Goal: Information Seeking & Learning: Learn about a topic

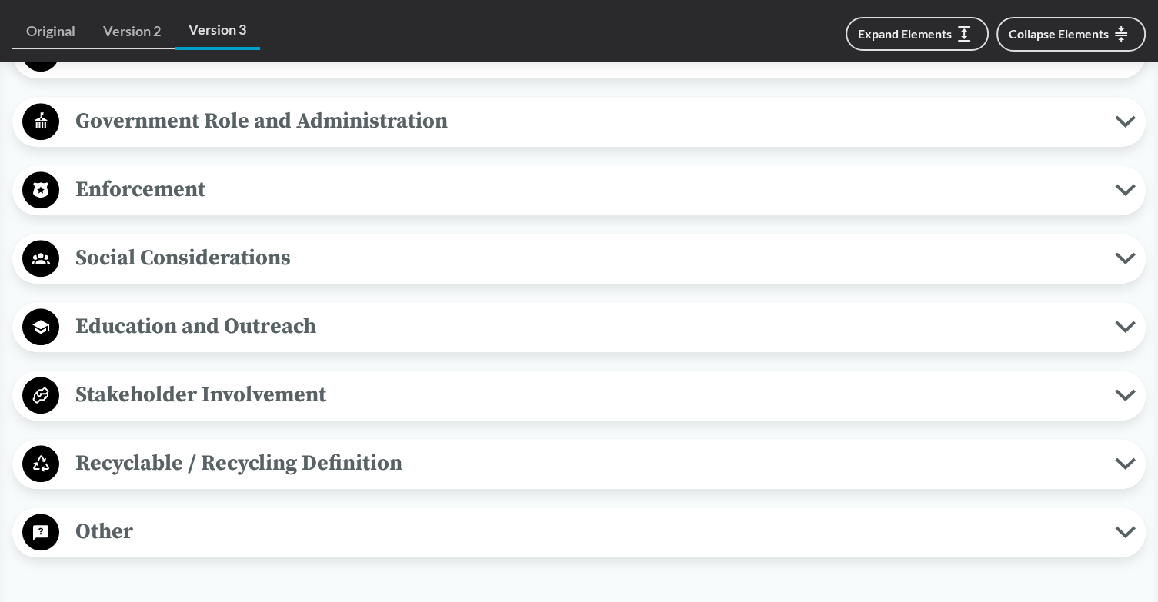
scroll to position [1407, 0]
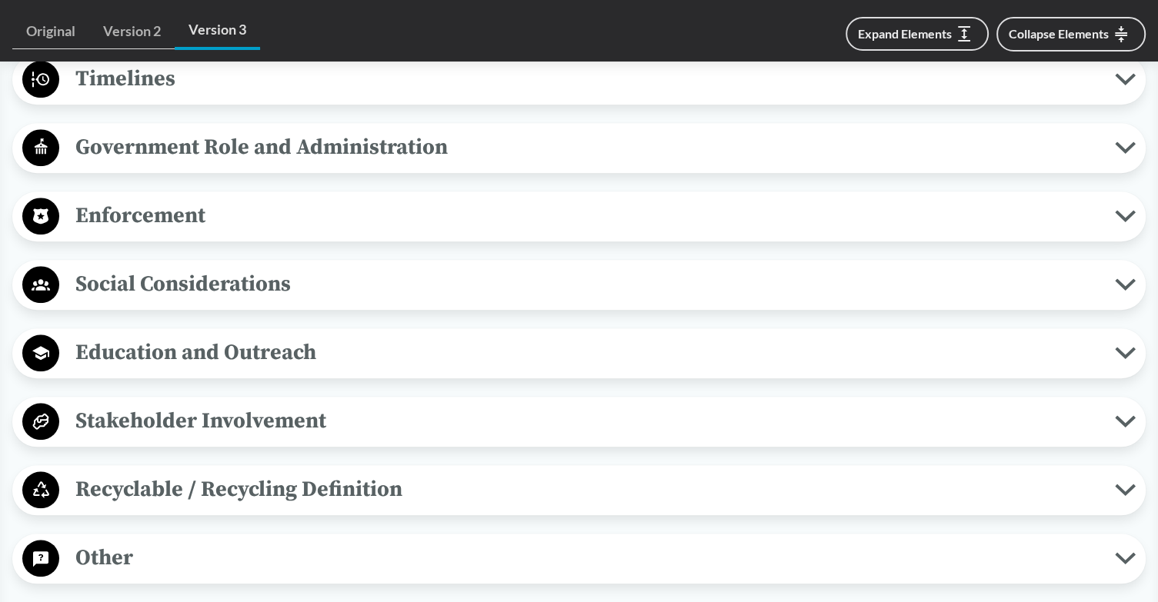
click at [252, 230] on span "Enforcement" at bounding box center [587, 216] width 1056 height 35
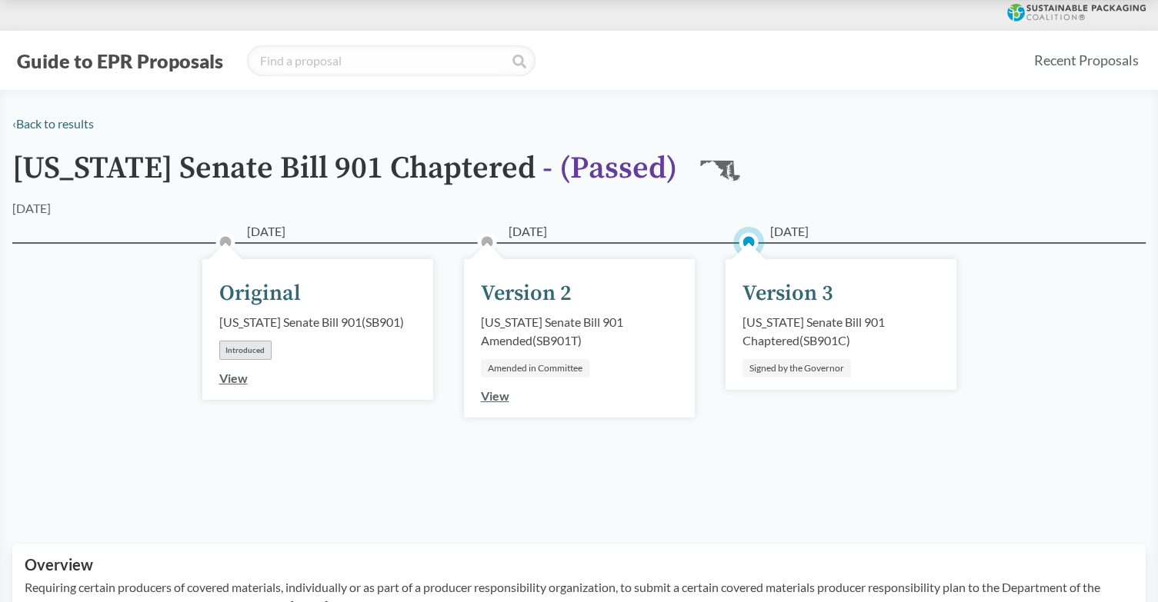
scroll to position [0, 0]
click at [802, 363] on div "Signed by the Governor" at bounding box center [797, 368] width 108 height 18
click at [75, 50] on button "Guide to EPR Proposals" at bounding box center [119, 60] width 215 height 25
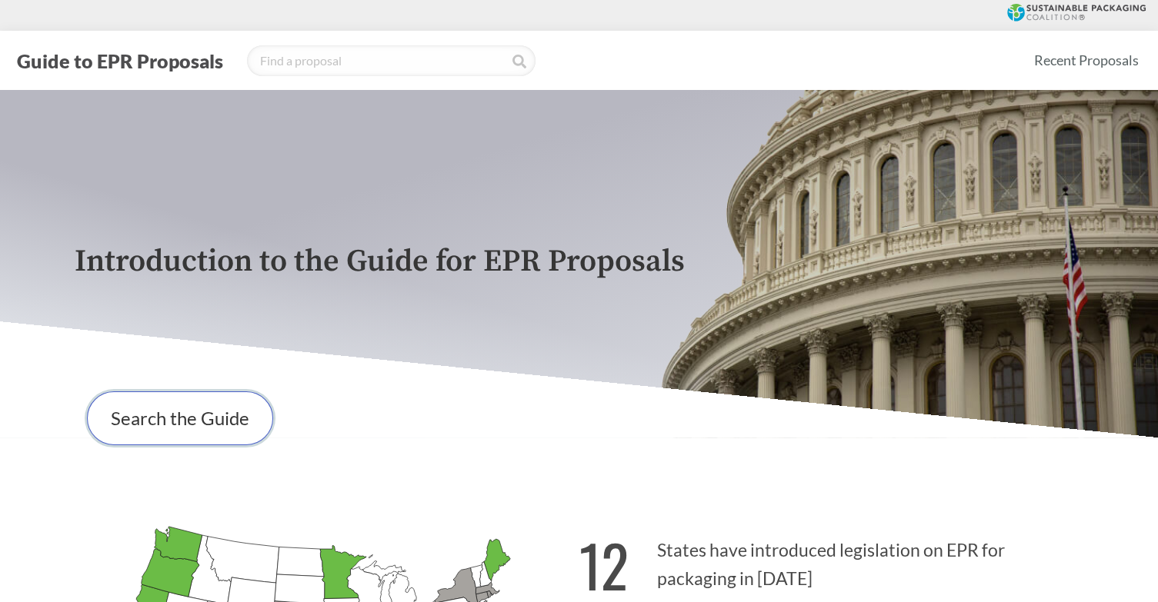
click at [222, 418] on link "Search the Guide" at bounding box center [180, 419] width 186 height 54
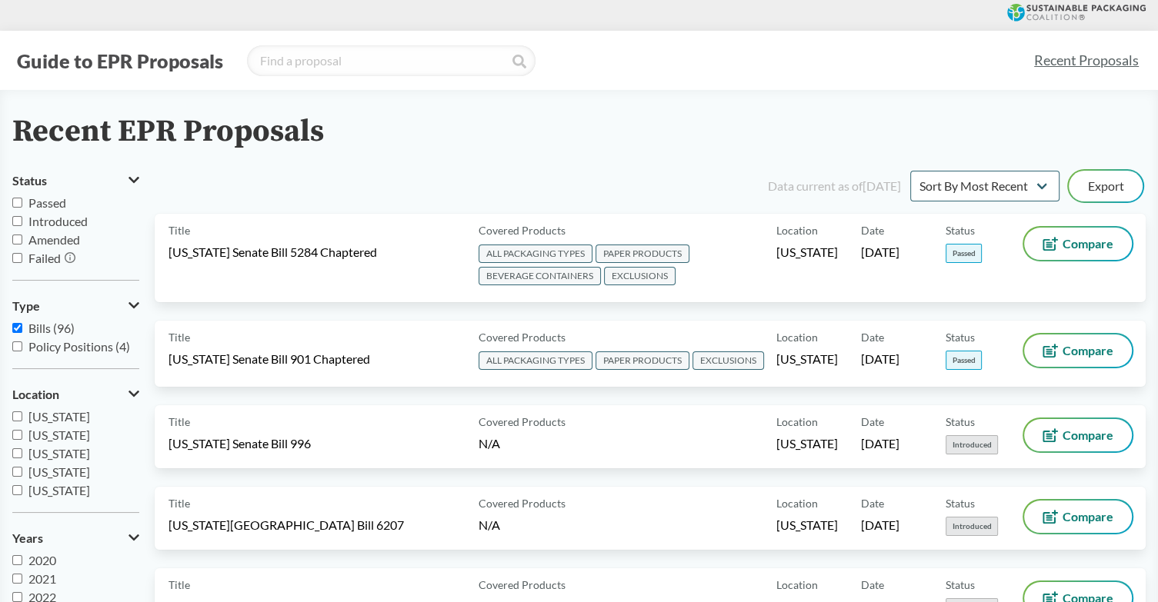
click at [379, 271] on div "Title [US_STATE] Senate Bill 5284 Chaptered" at bounding box center [321, 258] width 304 height 61
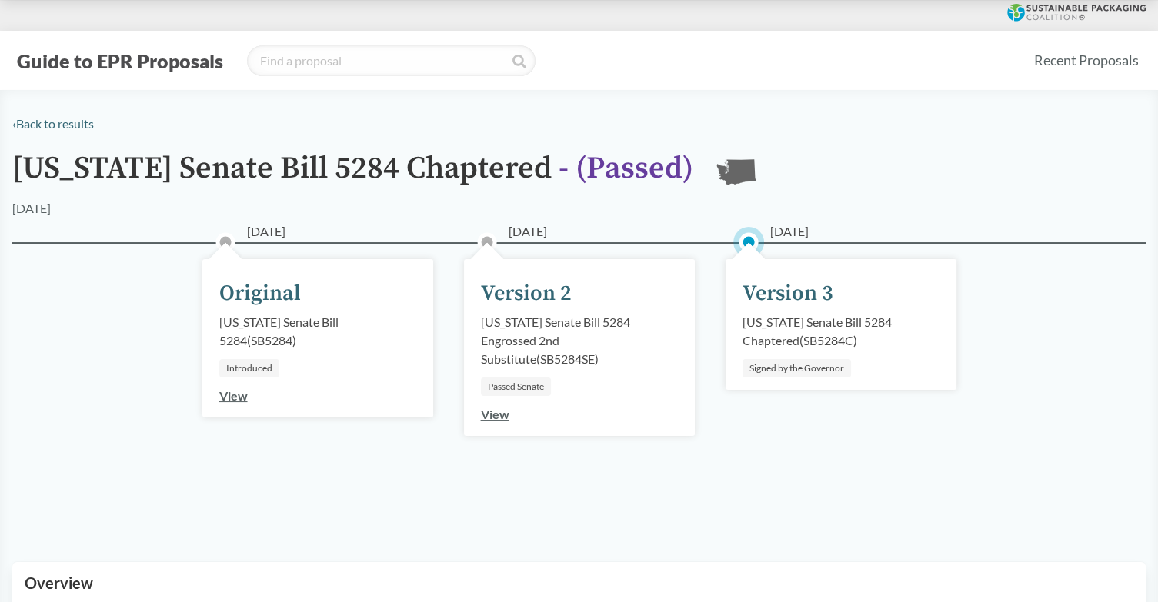
click at [754, 366] on div "Signed by the Governor" at bounding box center [797, 368] width 108 height 18
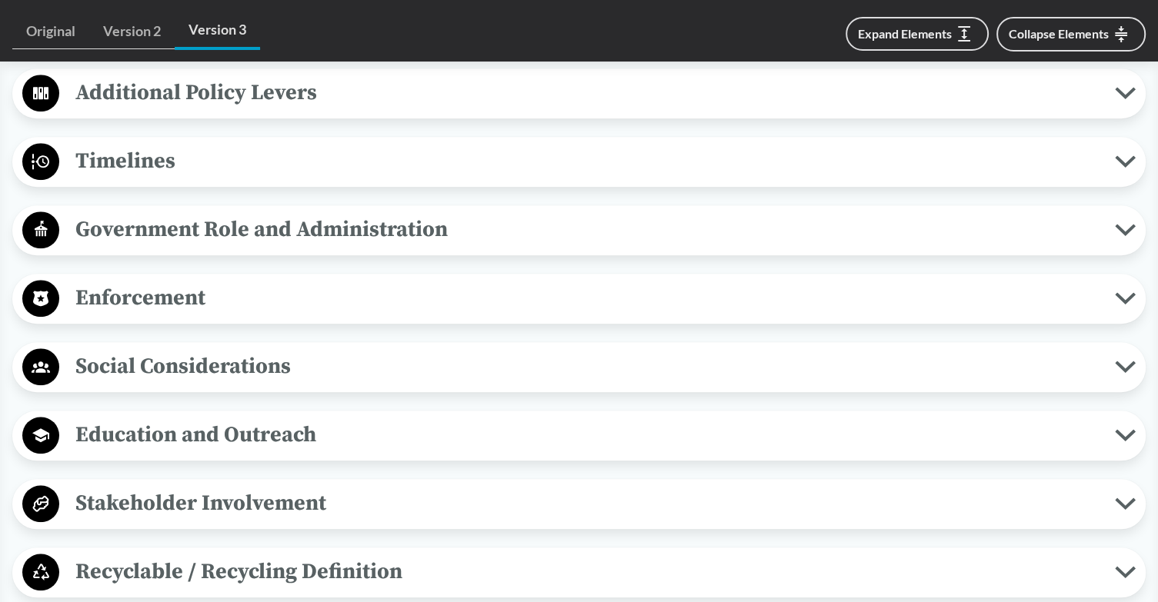
scroll to position [1385, 0]
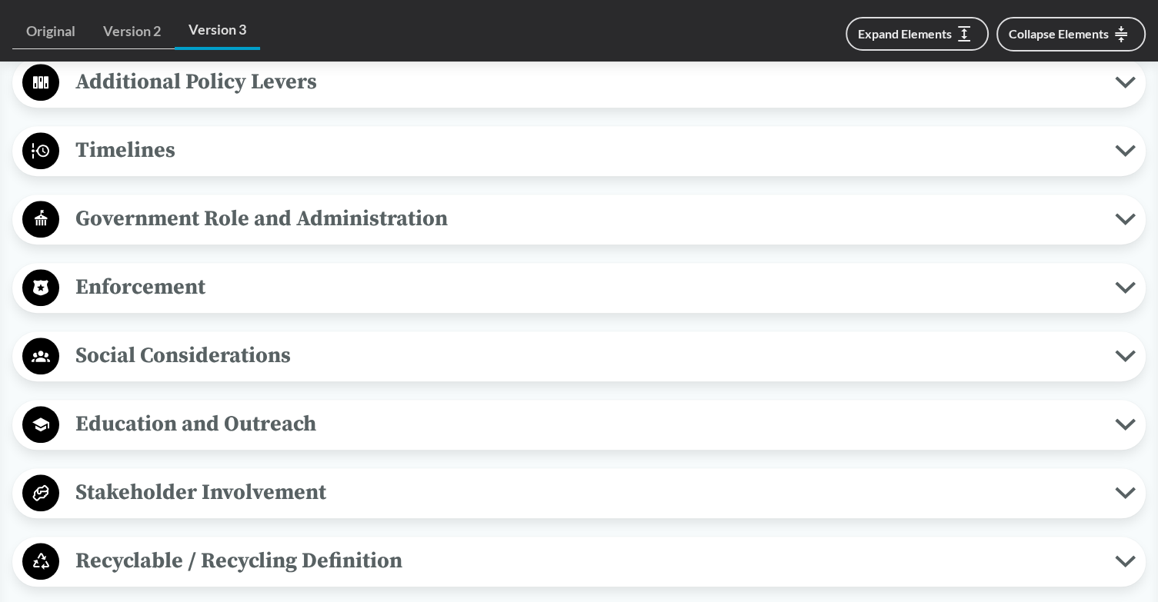
click at [182, 287] on span "Enforcement" at bounding box center [587, 287] width 1056 height 35
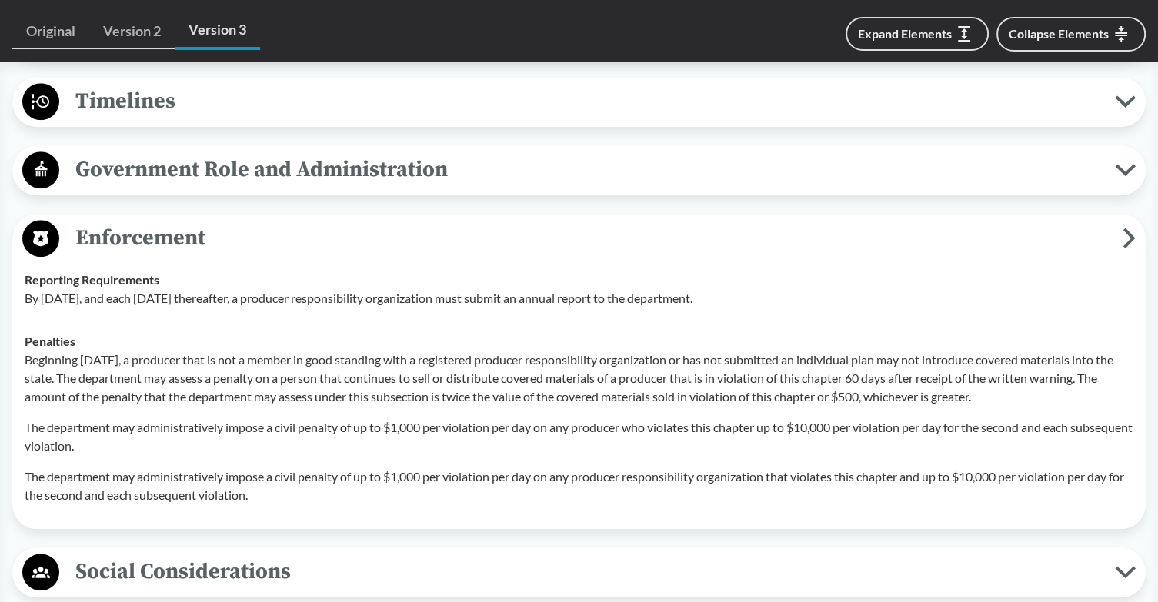
scroll to position [1462, 0]
